Goal: Obtain resource: Download file/media

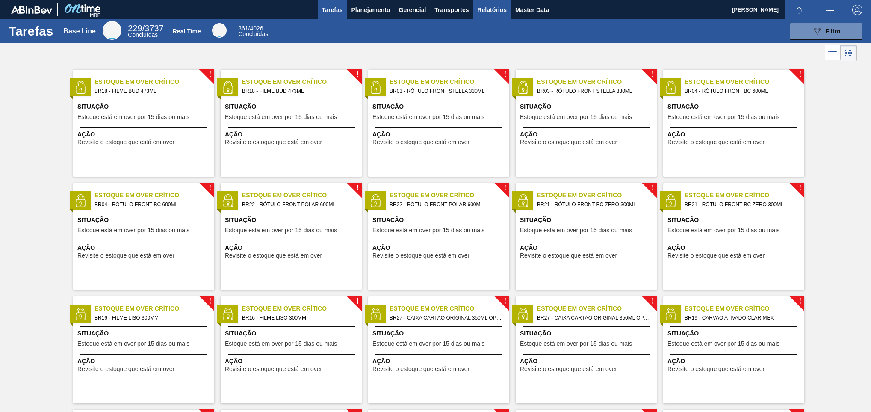
click at [499, 2] on button "Relatórios" at bounding box center [492, 9] width 38 height 19
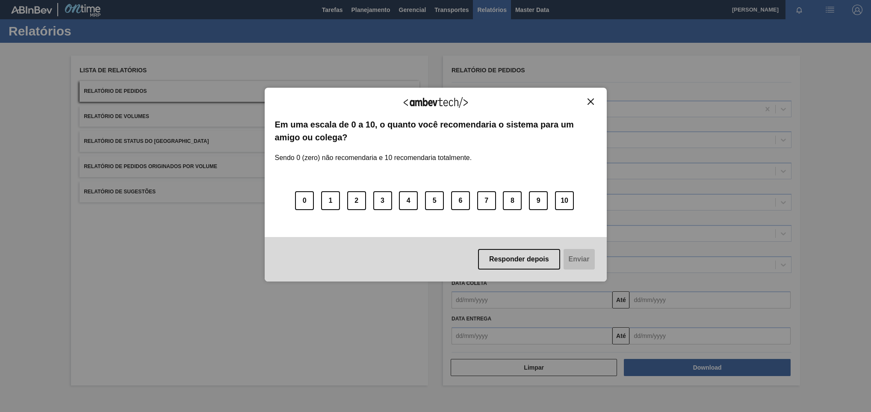
click at [594, 103] on button "Close" at bounding box center [591, 101] width 12 height 7
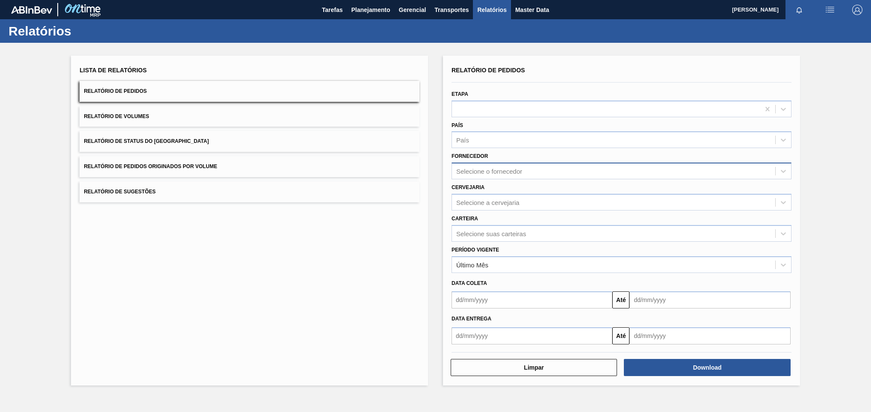
click at [525, 166] on div "Selecione o fornecedor" at bounding box center [613, 171] width 323 height 12
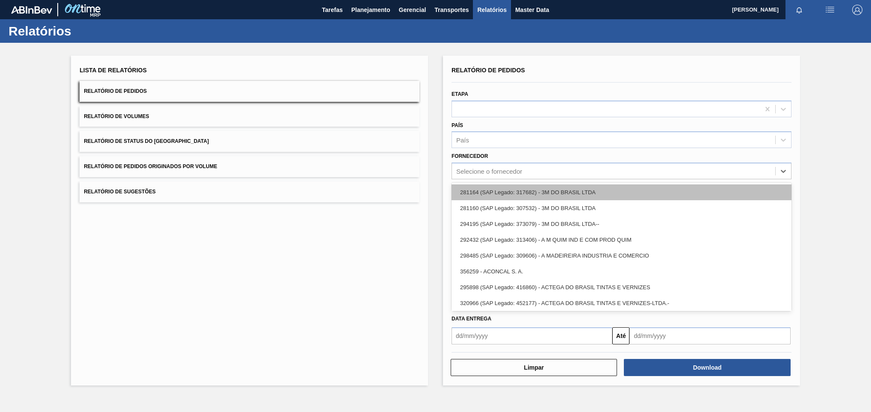
paste input "BR15"
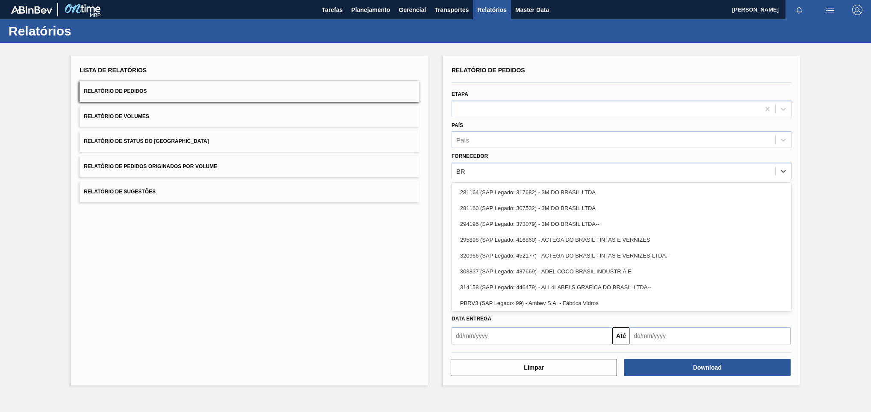
type input "B"
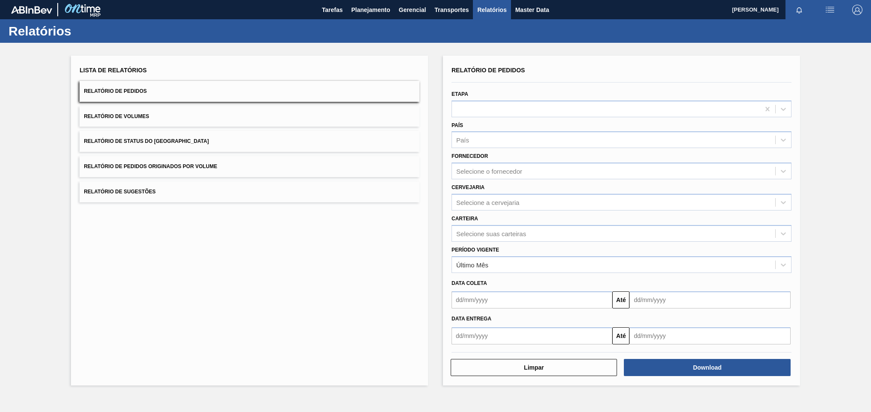
click at [431, 215] on div "Lista de Relatórios Relatório de Pedidos Relatório de Volumes Relatório de Stat…" at bounding box center [435, 219] width 871 height 353
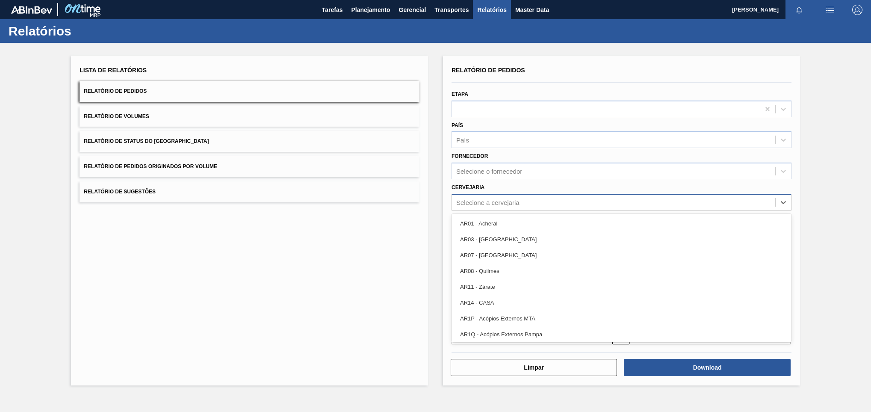
click at [480, 196] on div "Selecione a cervejaria" at bounding box center [613, 202] width 323 height 12
paste input "BR15"
type input "BR15"
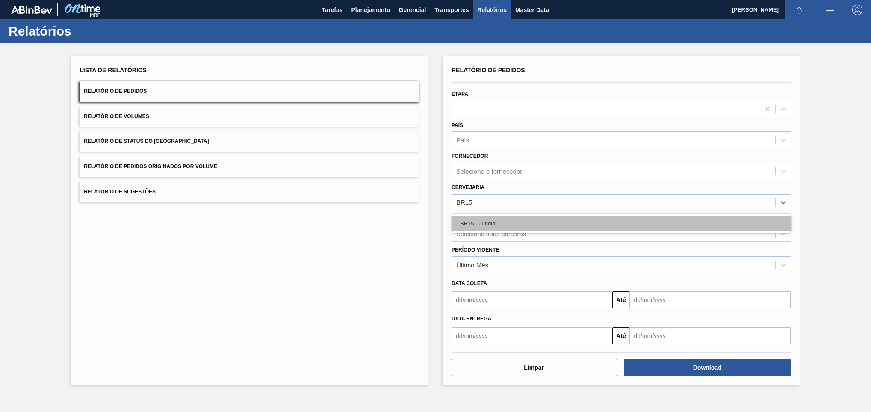
click at [485, 216] on div "BR15 - Jundiaí" at bounding box center [622, 224] width 340 height 16
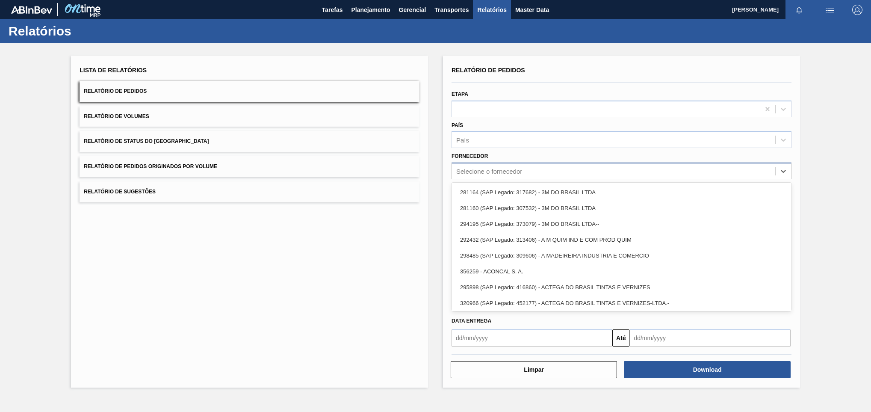
click at [493, 174] on div "Selecione o fornecedor" at bounding box center [489, 171] width 66 height 7
click at [545, 165] on div "Selecione o fornecedor" at bounding box center [613, 171] width 323 height 12
paste input "333717"
type input "333717"
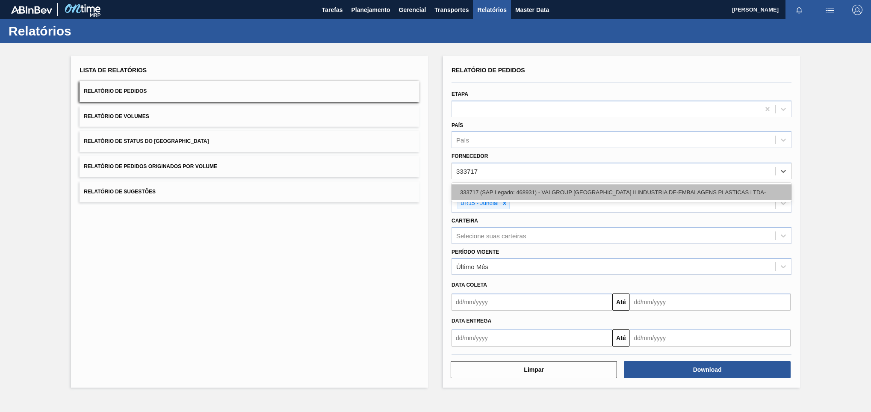
click at [534, 189] on div "333717 (SAP Legado: 468931) - VALGROUP [GEOGRAPHIC_DATA] II INDUSTRIA DE-EMBALA…" at bounding box center [622, 192] width 340 height 16
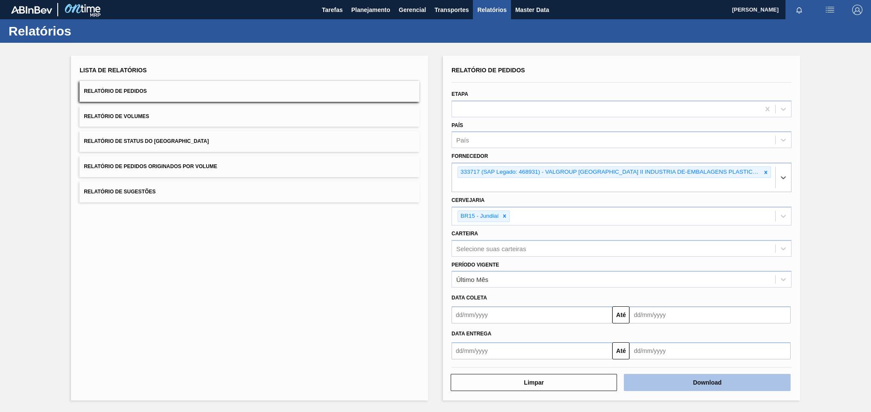
click at [639, 376] on button "Download" at bounding box center [707, 382] width 166 height 17
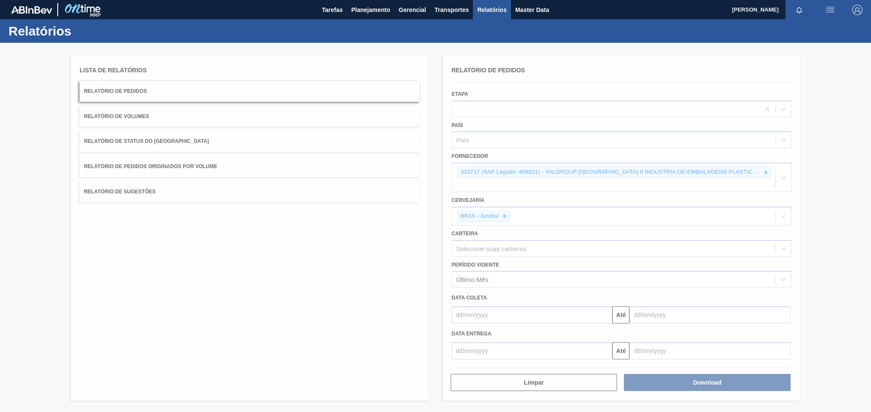
click at [584, 180] on div at bounding box center [435, 227] width 871 height 369
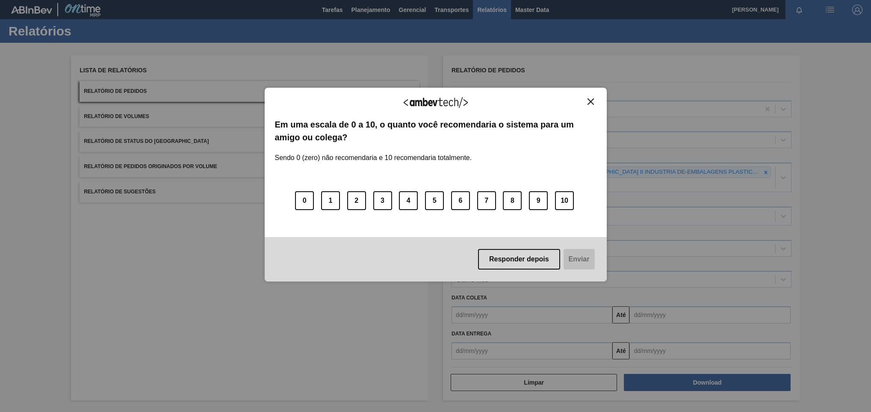
click at [541, 66] on div "Agradecemos seu feedback! Em uma escala de 0 a 10, o quanto você recomendaria o…" at bounding box center [436, 185] width 342 height 388
drag, startPoint x: 591, startPoint y: 90, endPoint x: 588, endPoint y: 99, distance: 9.1
click at [588, 99] on div "Agradecemos seu feedback! Em uma escala de 0 a 10, o quanto você recomendaria o…" at bounding box center [436, 185] width 342 height 194
click at [588, 99] on img "Close" at bounding box center [591, 101] width 6 height 6
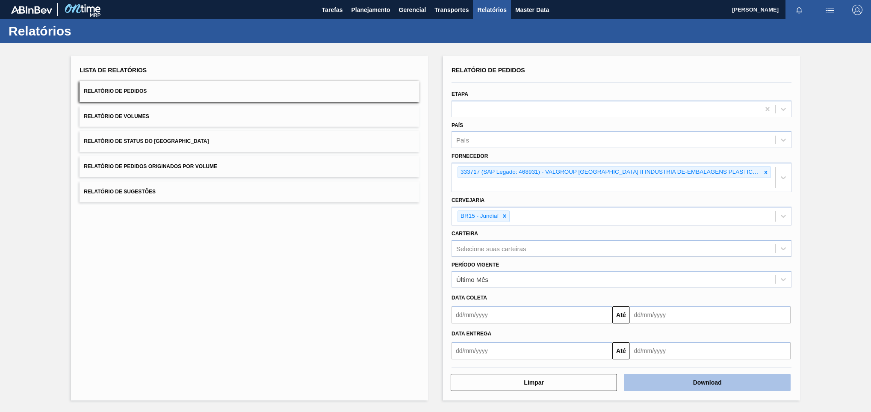
click at [669, 374] on button "Download" at bounding box center [707, 382] width 166 height 17
